Goal: Task Accomplishment & Management: Manage account settings

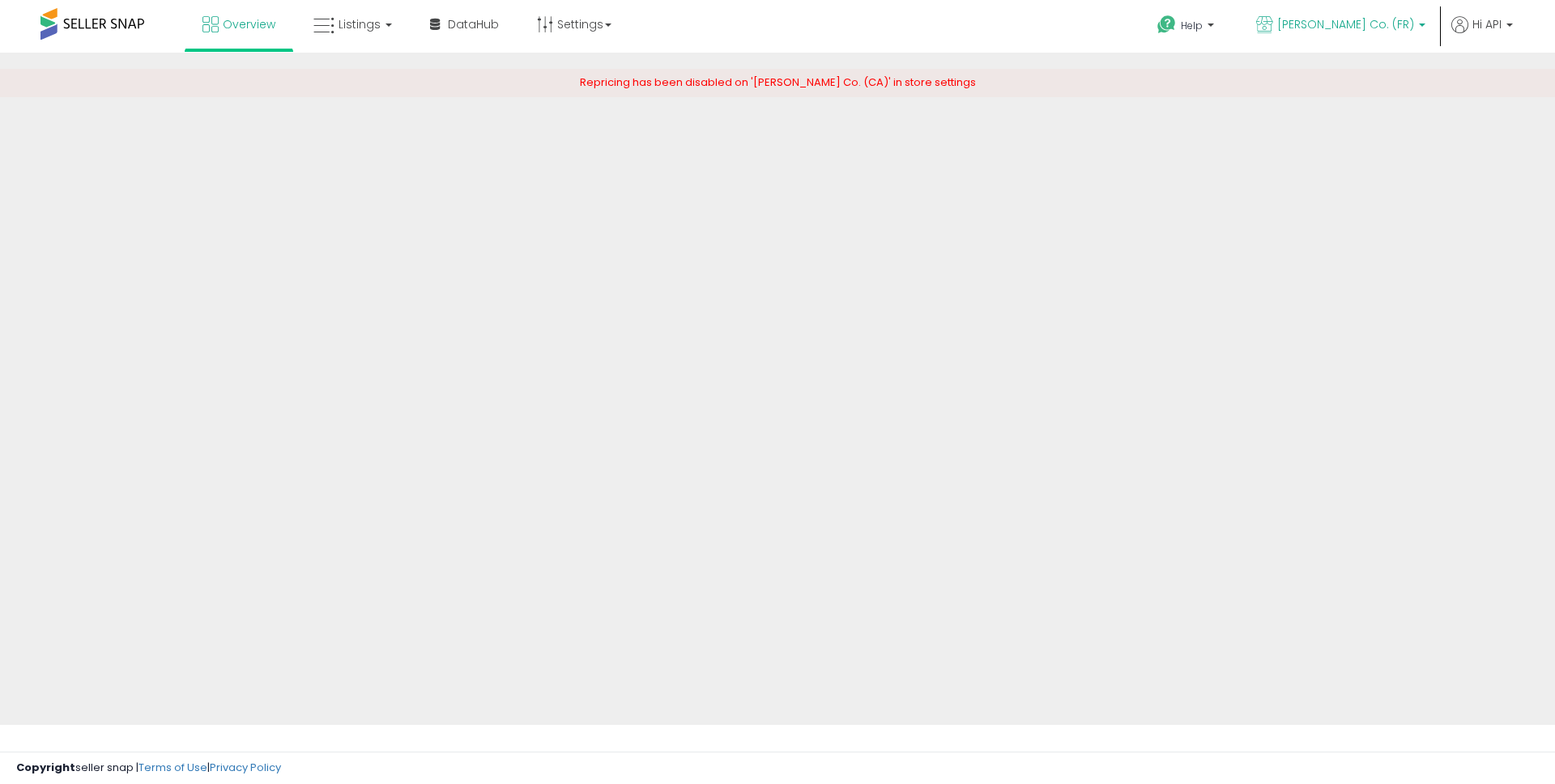
click at [1378, 24] on span "[PERSON_NAME] Co. (FR)" at bounding box center [1346, 23] width 137 height 16
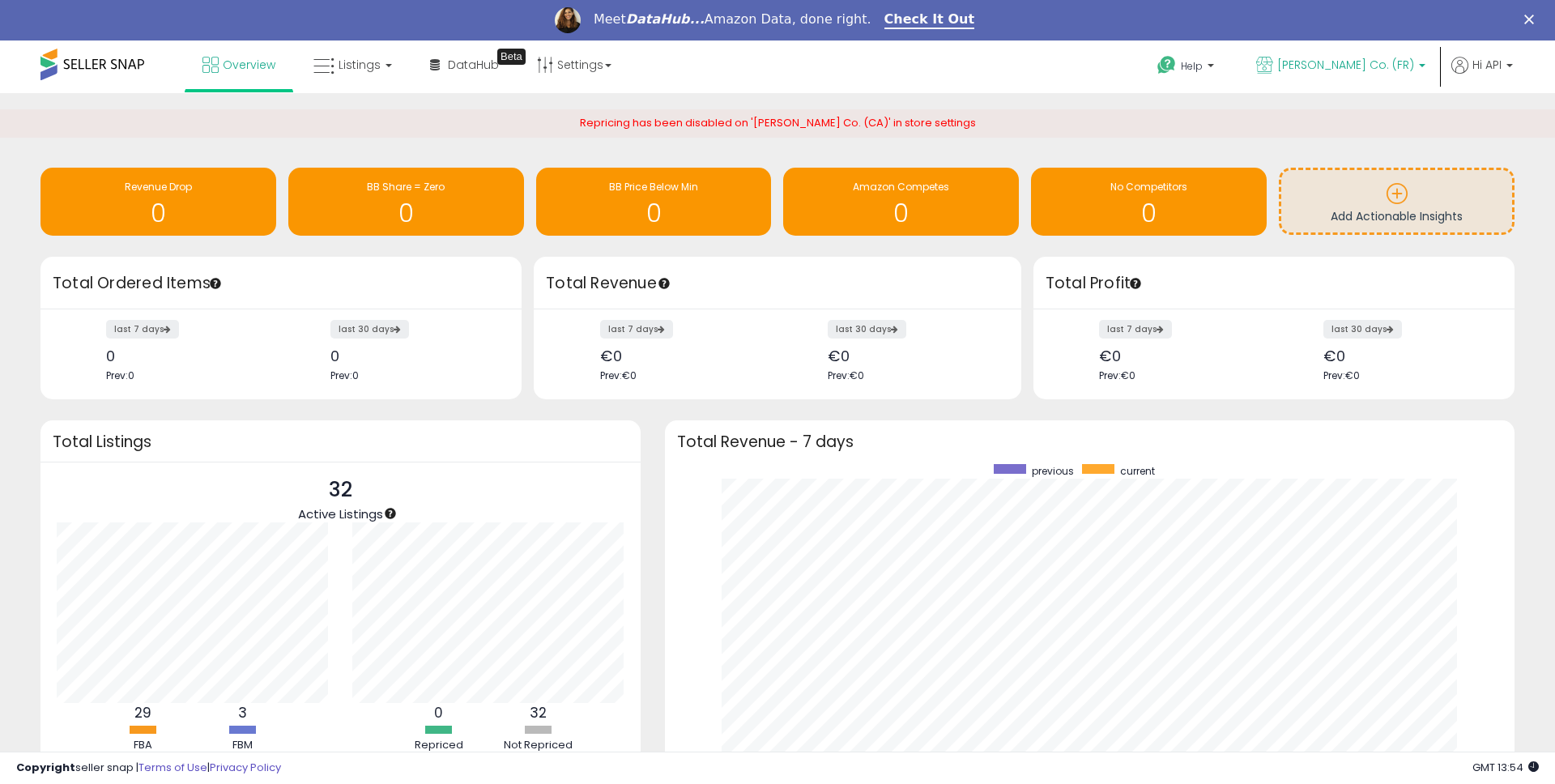
click at [1349, 64] on span "[PERSON_NAME] Co. (FR)" at bounding box center [1346, 64] width 137 height 16
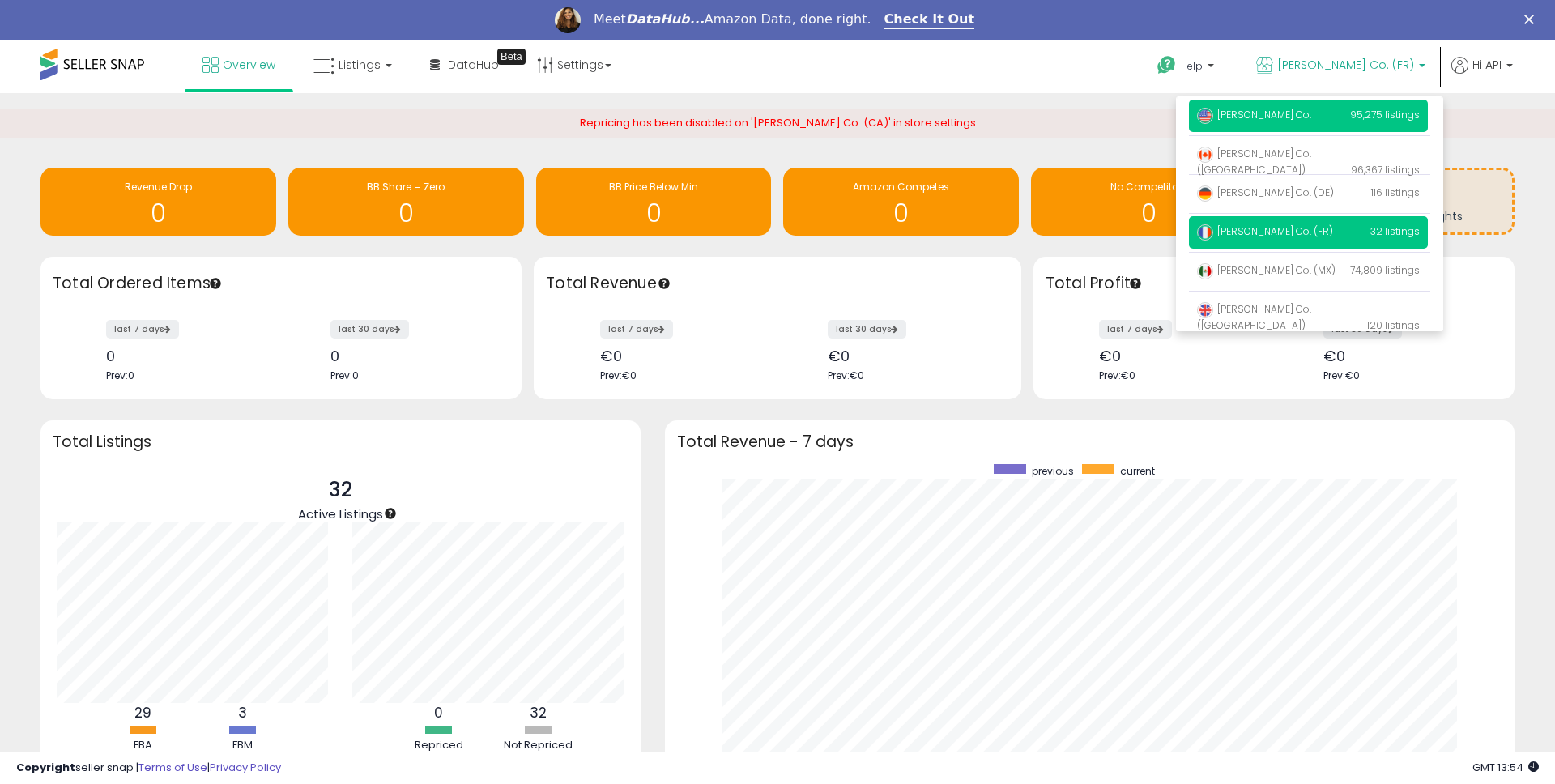
click at [1294, 115] on span "[PERSON_NAME] Co." at bounding box center [1253, 115] width 114 height 14
click at [1293, 118] on span "[PERSON_NAME] Co." at bounding box center [1253, 115] width 114 height 14
click at [1257, 116] on span "[PERSON_NAME] Co." at bounding box center [1253, 115] width 114 height 14
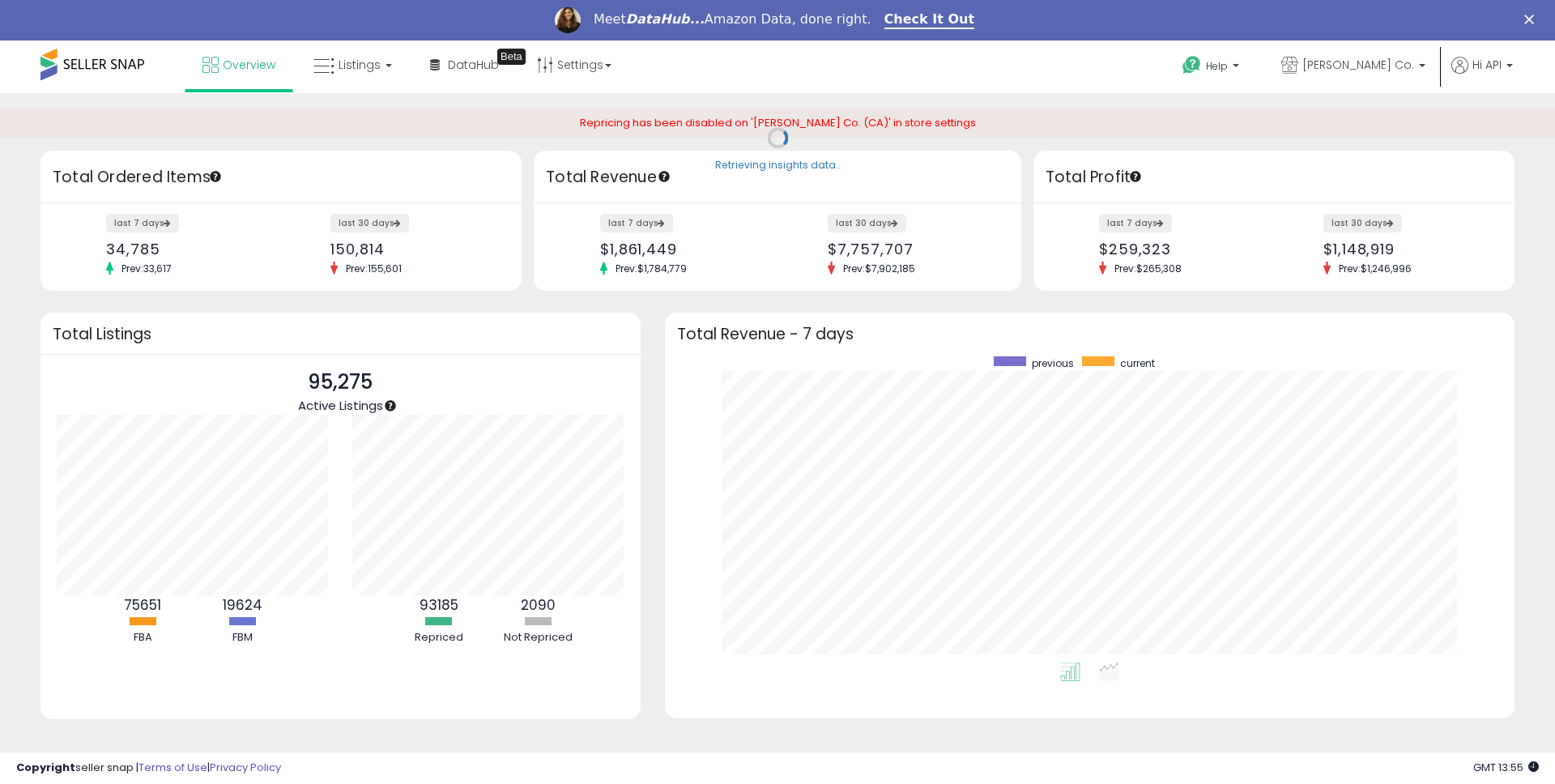
scroll to position [306, 817]
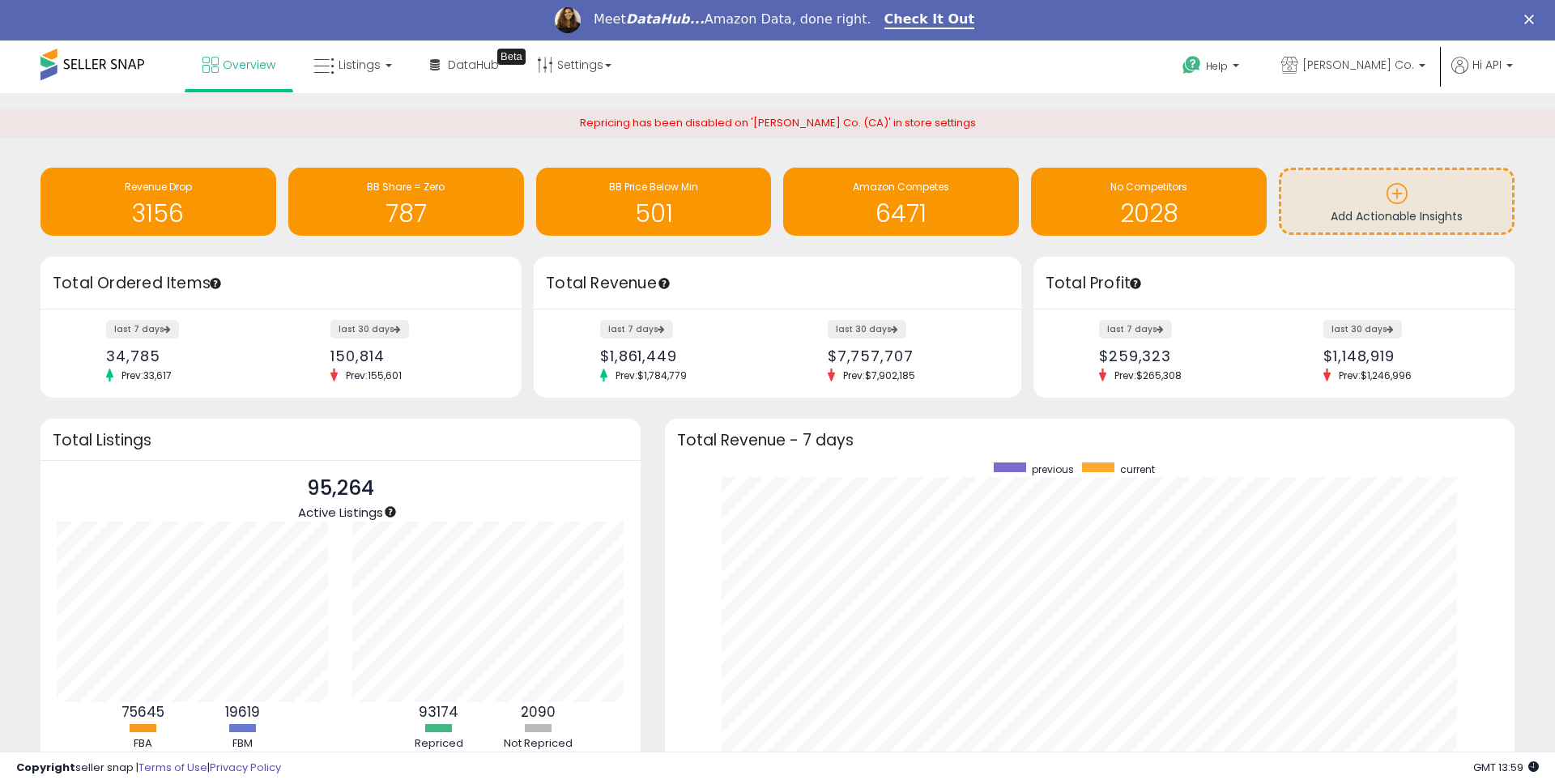
scroll to position [306, 817]
click at [1354, 64] on span "[PERSON_NAME] Co." at bounding box center [1358, 64] width 112 height 16
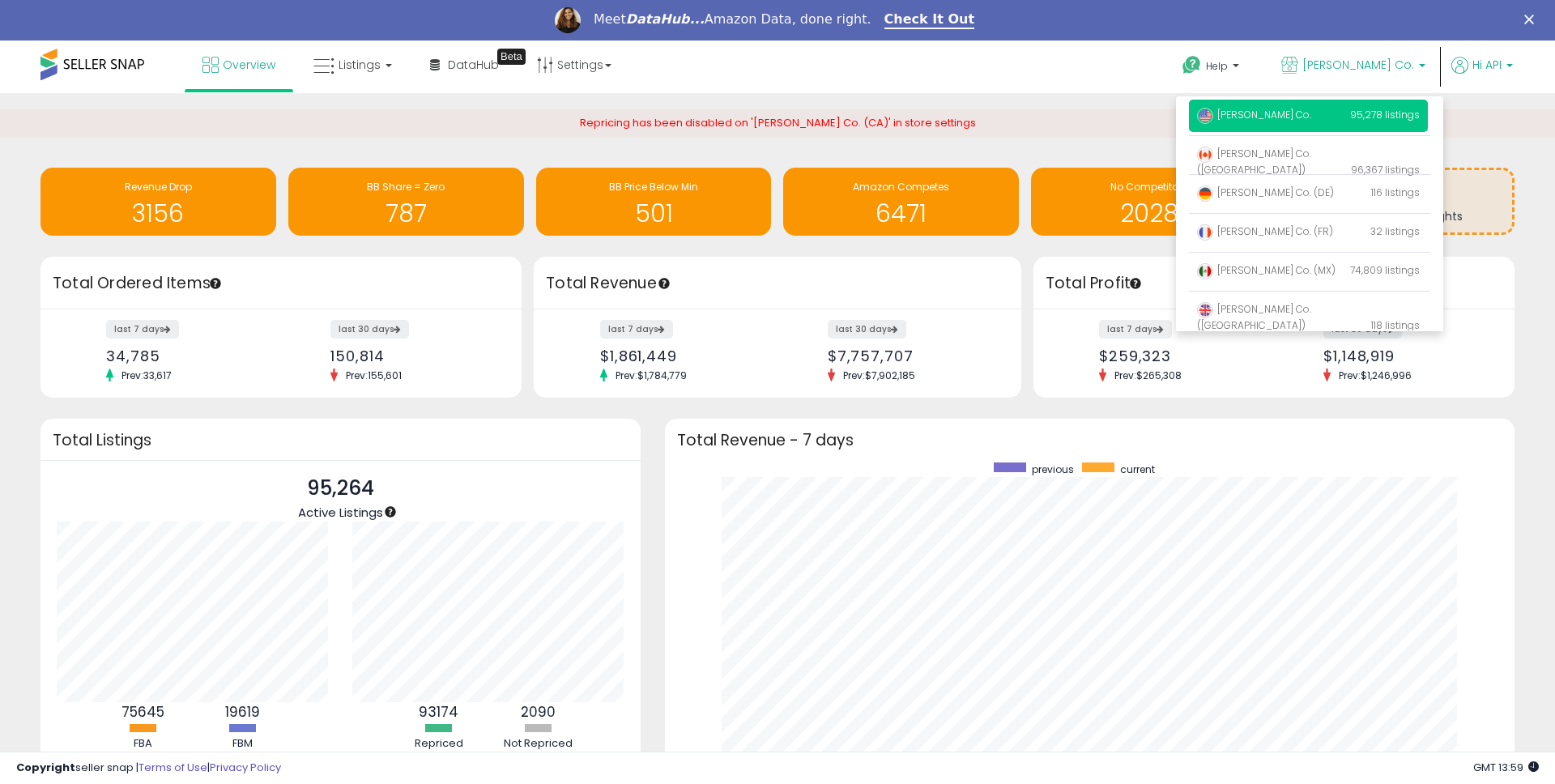
click at [1511, 66] on b at bounding box center [1509, 70] width 7 height 12
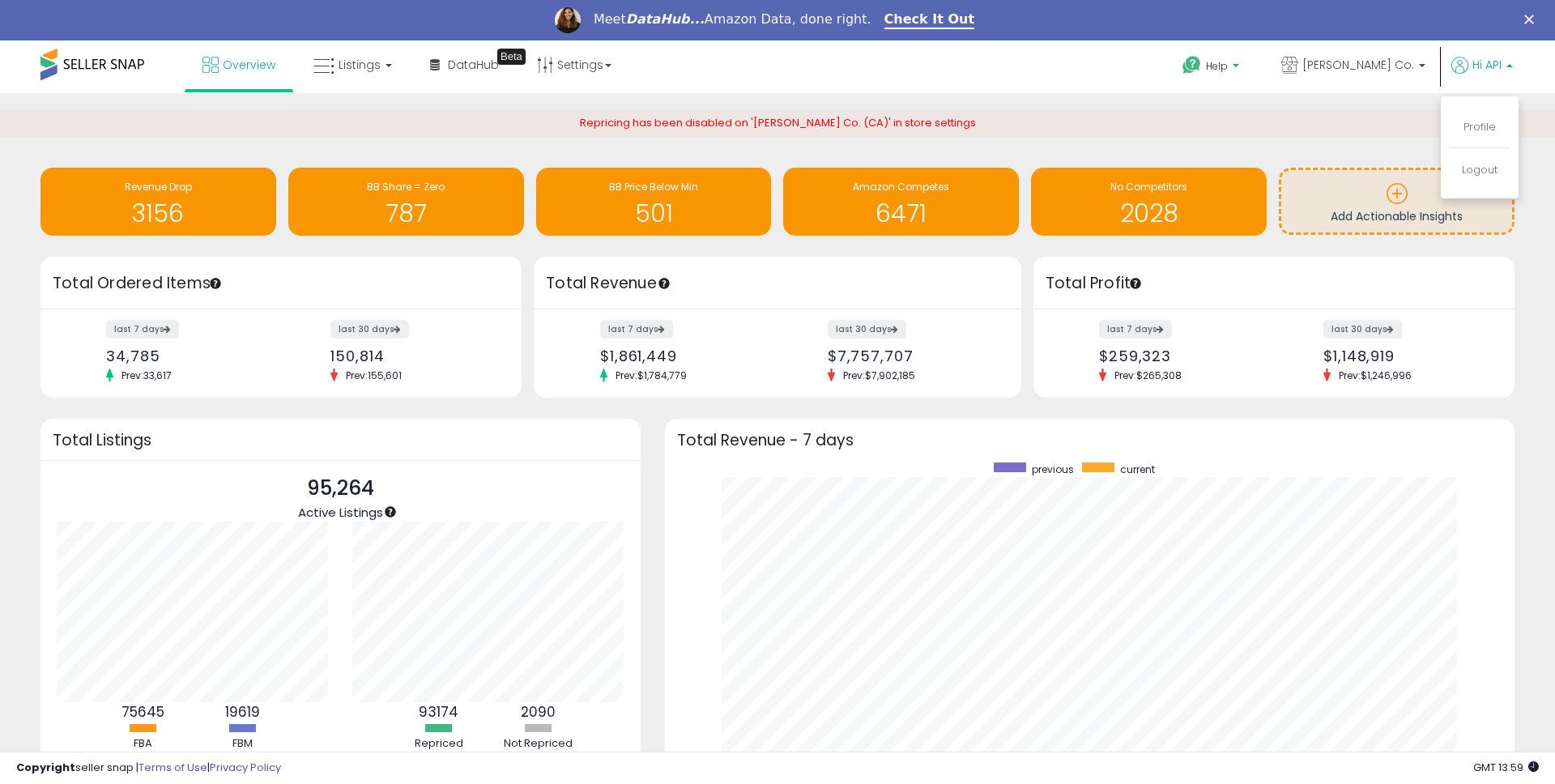
click at [1228, 67] on span "Help" at bounding box center [1217, 66] width 22 height 14
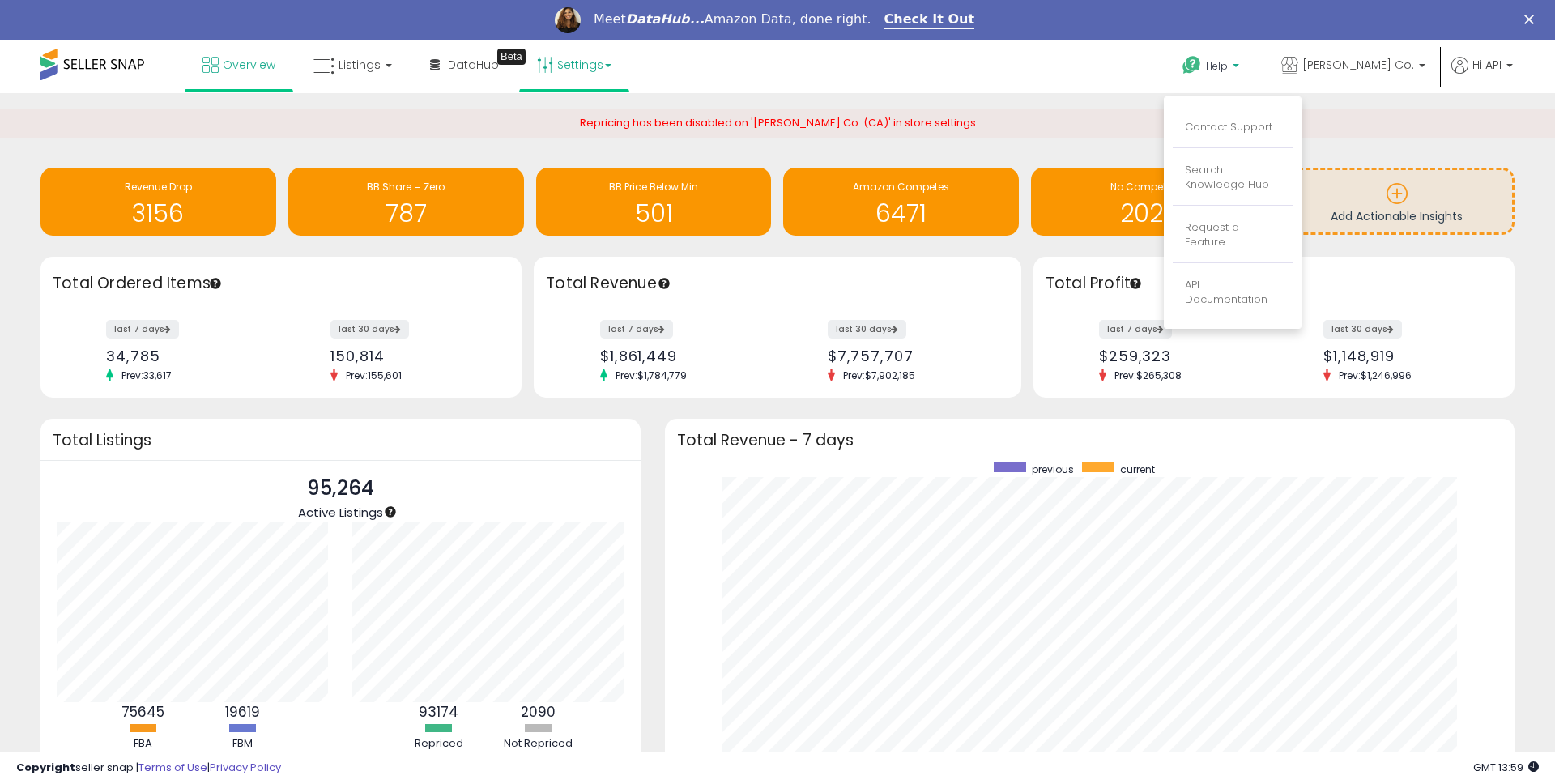
click at [587, 69] on link "Settings" at bounding box center [574, 65] width 99 height 48
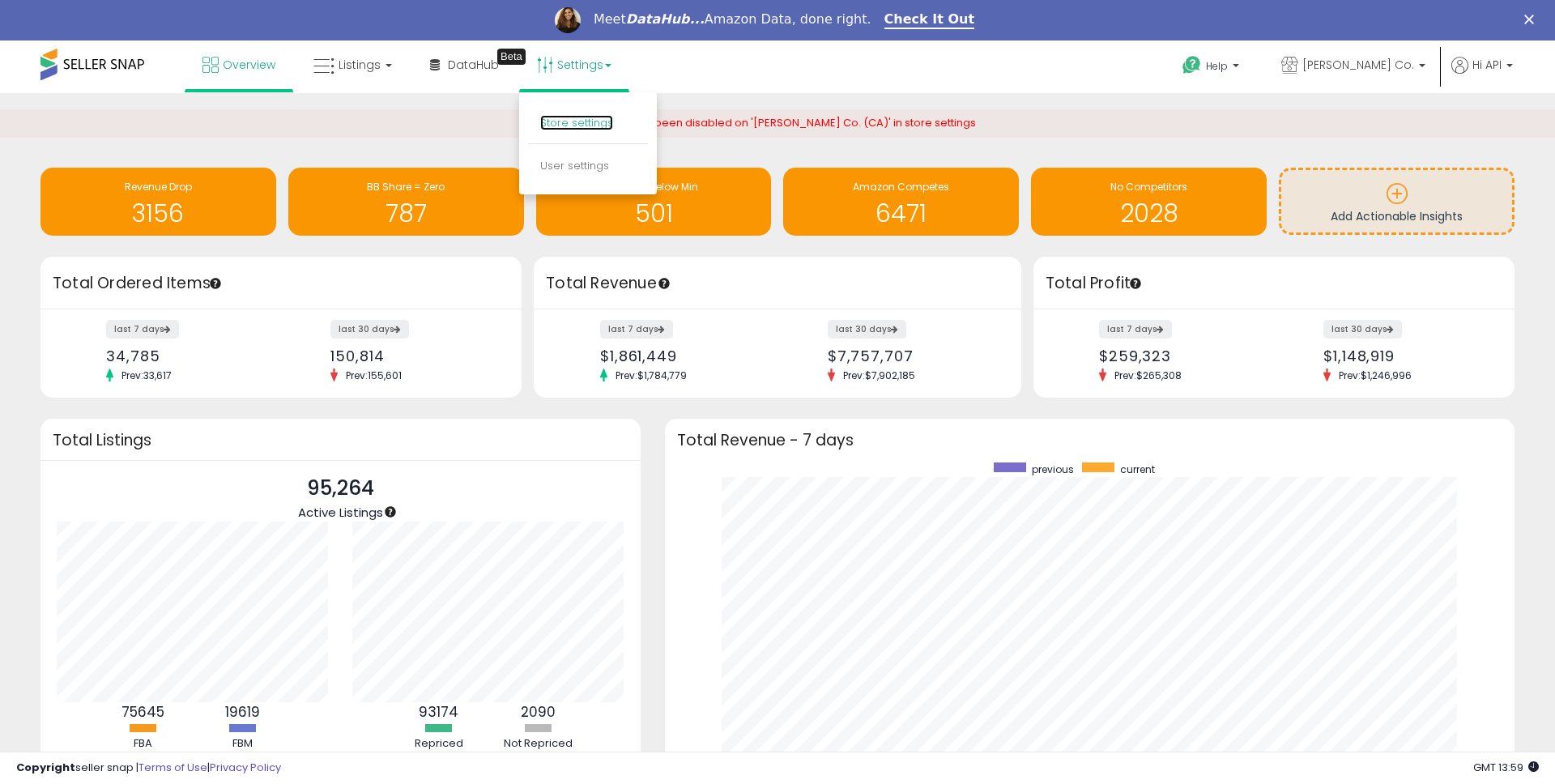
click at [552, 128] on link "Store settings" at bounding box center [576, 122] width 73 height 16
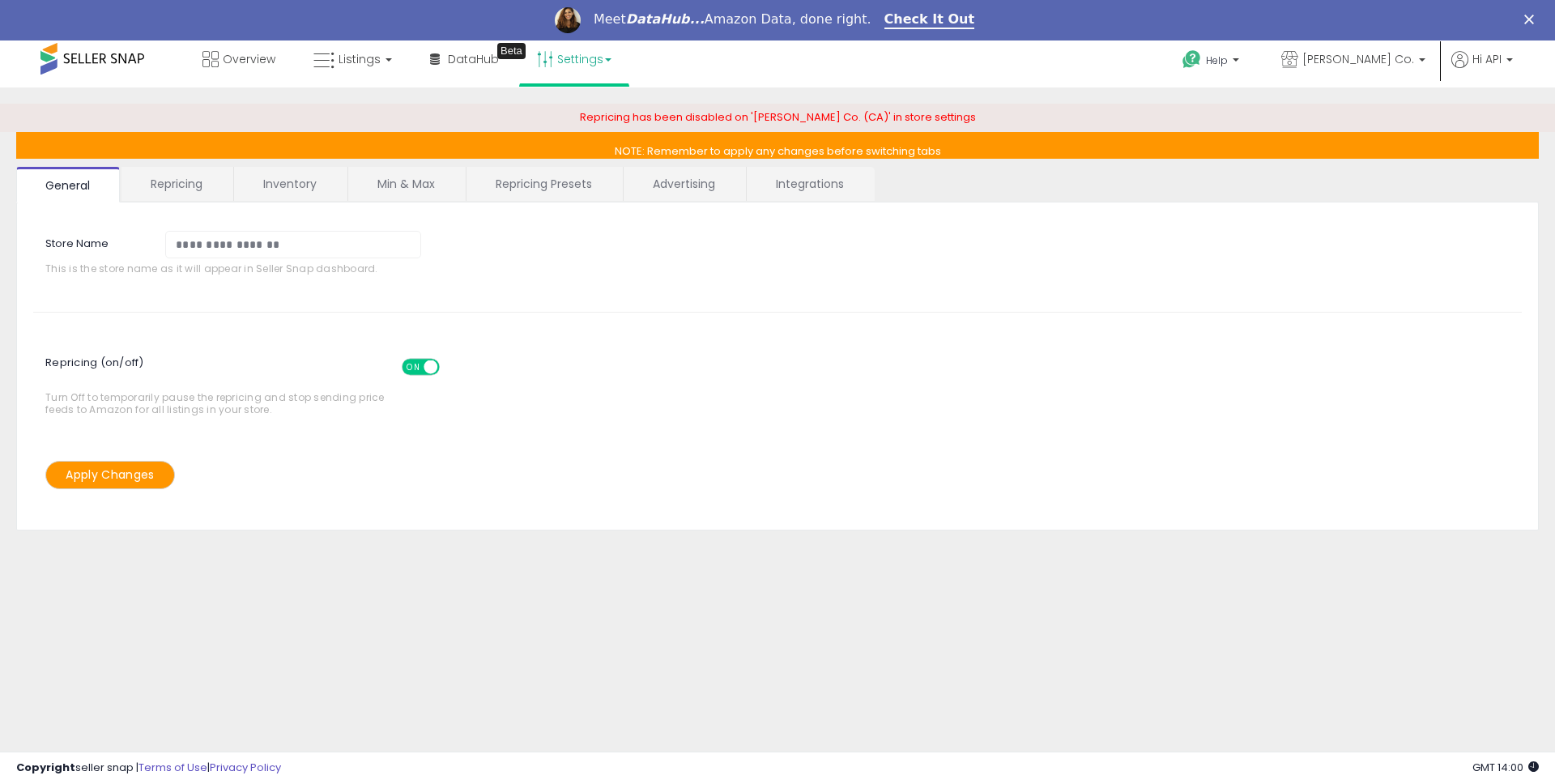
scroll to position [7, 0]
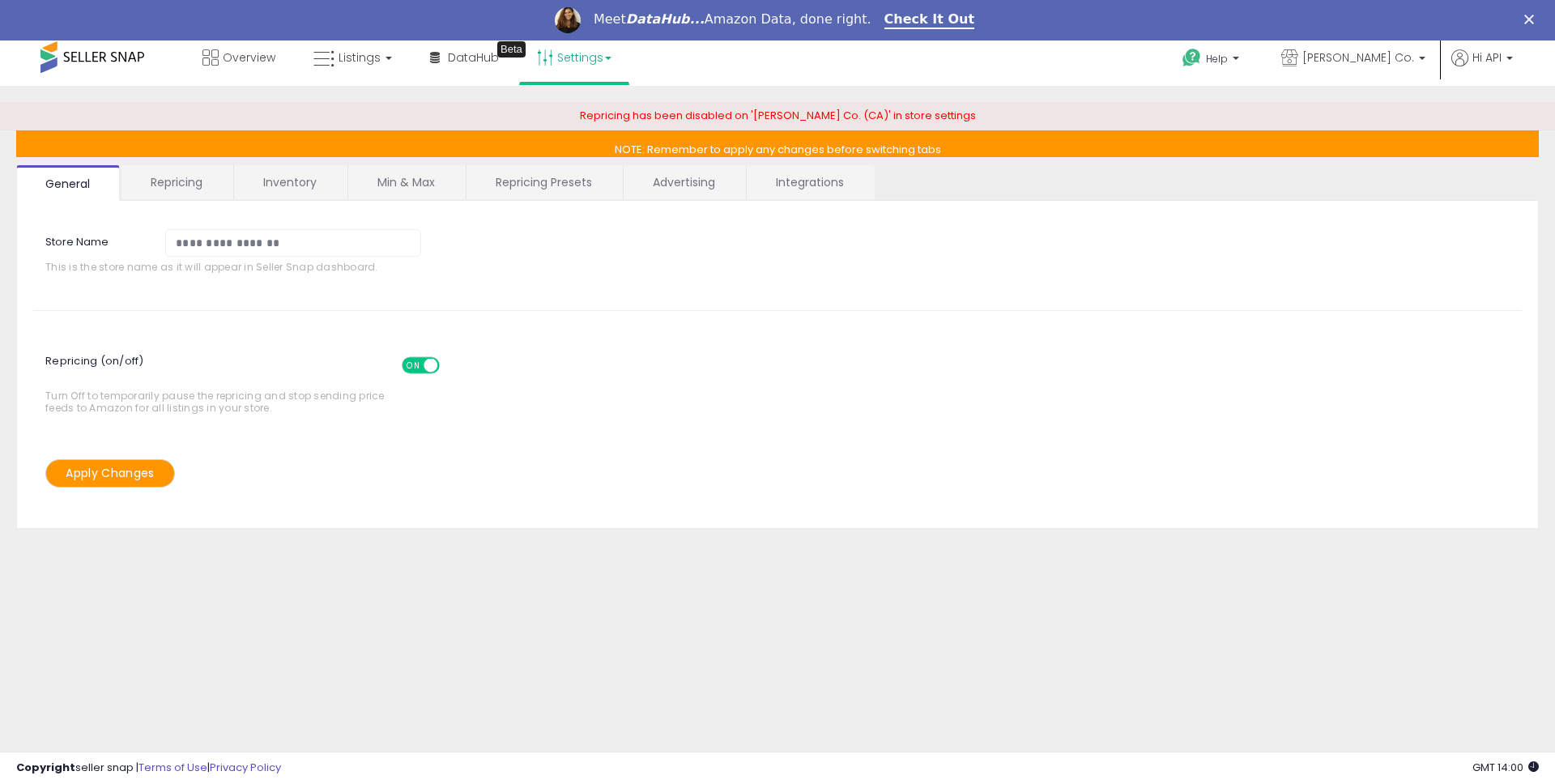
click at [164, 409] on span "Turn Off to temporarily pause the repricing and stop sending price feeds to Ama…" at bounding box center [219, 381] width 347 height 66
click at [173, 409] on span "Turn Off to temporarily pause the repricing and stop sending price feeds to Ama…" at bounding box center [219, 381] width 347 height 66
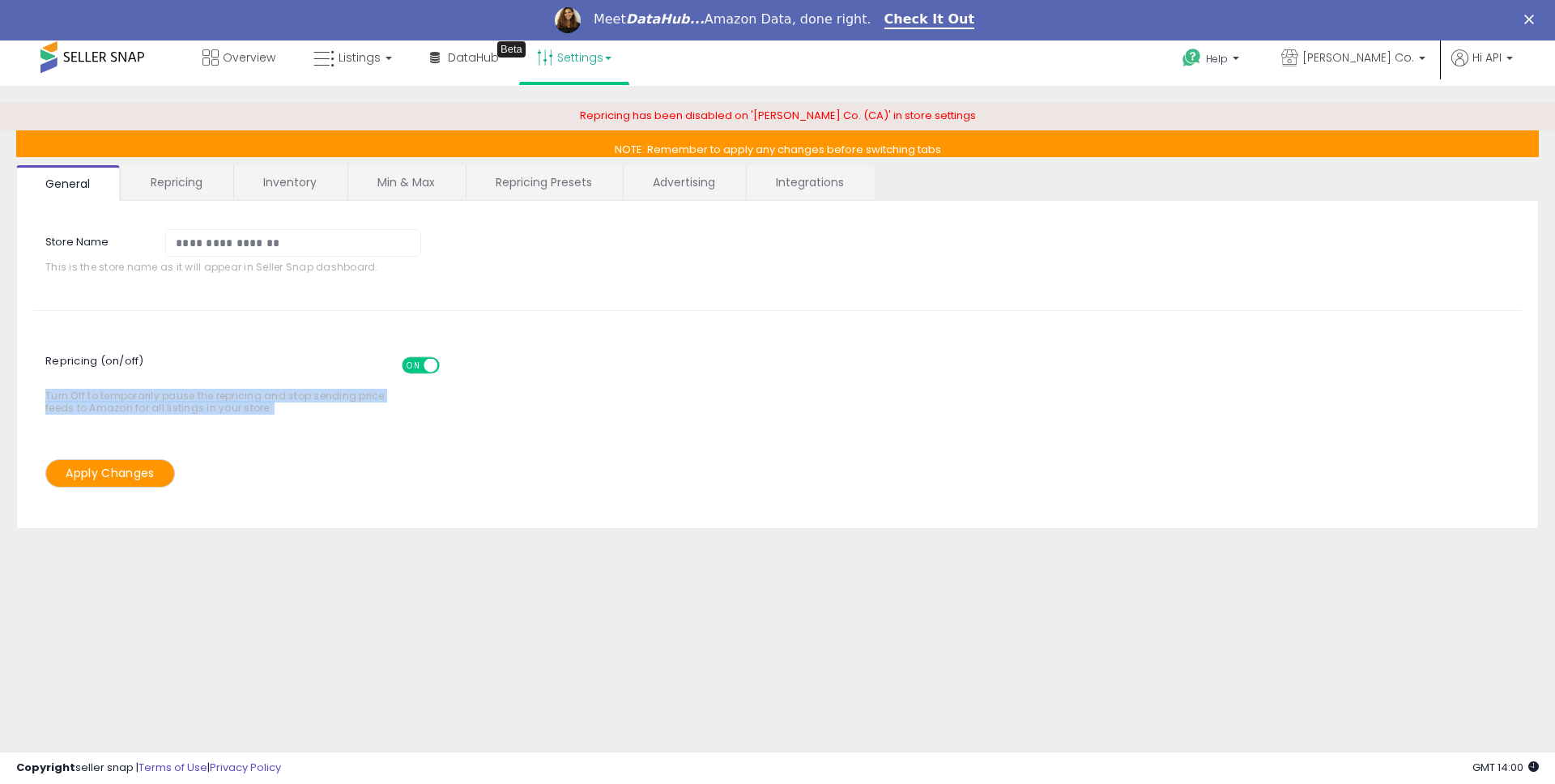
click at [183, 408] on span "Turn Off to temporarily pause the repricing and stop sending price feeds to Ama…" at bounding box center [219, 381] width 347 height 66
